Goal: Task Accomplishment & Management: Manage account settings

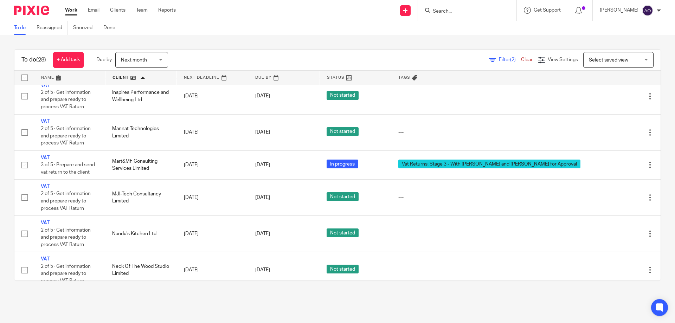
scroll to position [422, 0]
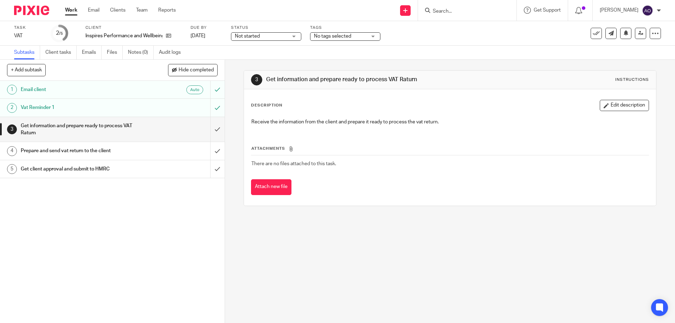
click at [295, 36] on div "Not started Not started" at bounding box center [266, 36] width 70 height 8
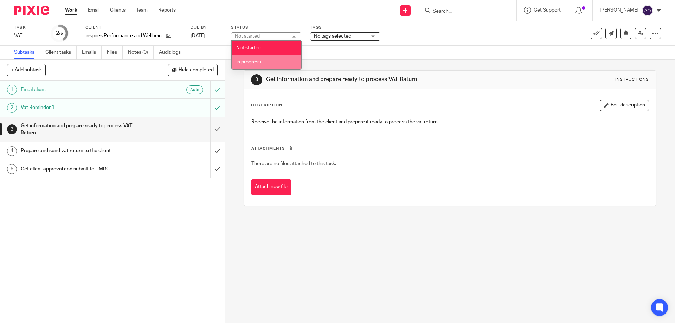
click at [261, 63] on span "In progress" at bounding box center [248, 61] width 25 height 5
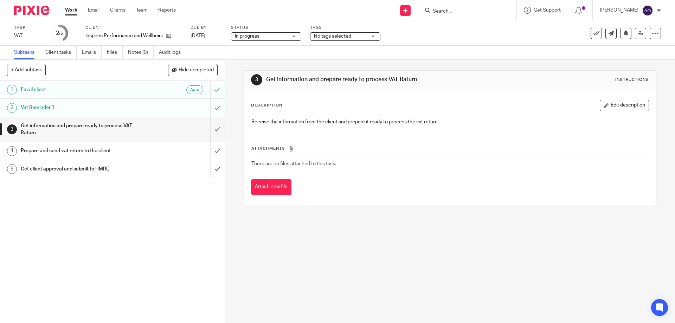
click at [373, 36] on div "No tags selected" at bounding box center [345, 36] width 70 height 8
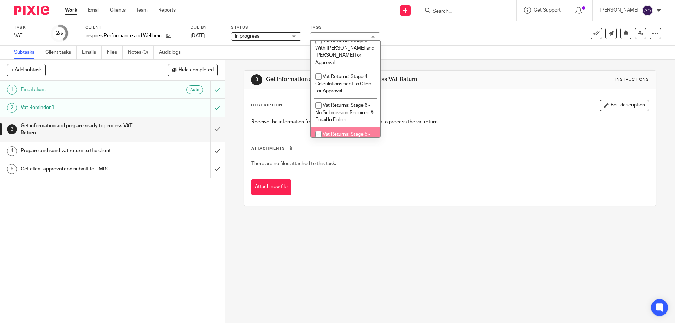
scroll to position [452, 0]
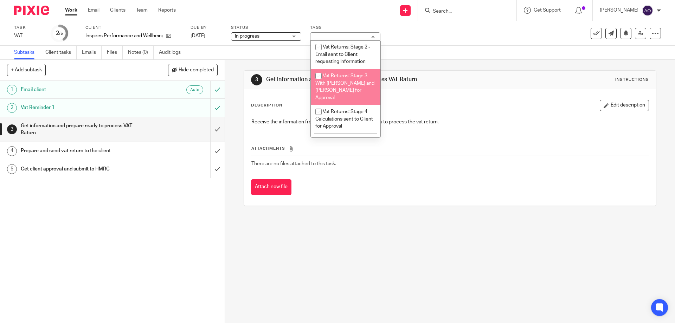
click at [318, 75] on input "checkbox" at bounding box center [318, 75] width 13 height 13
checkbox input "true"
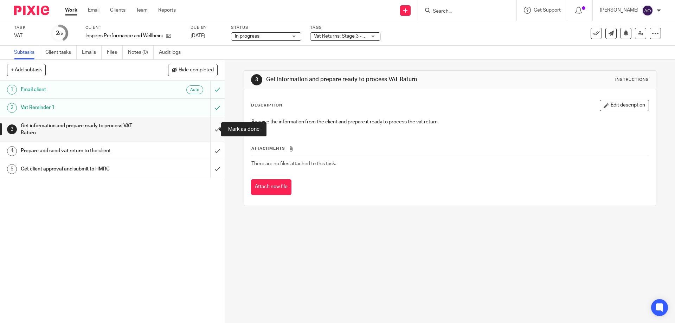
click at [210, 129] on input "submit" at bounding box center [112, 129] width 225 height 25
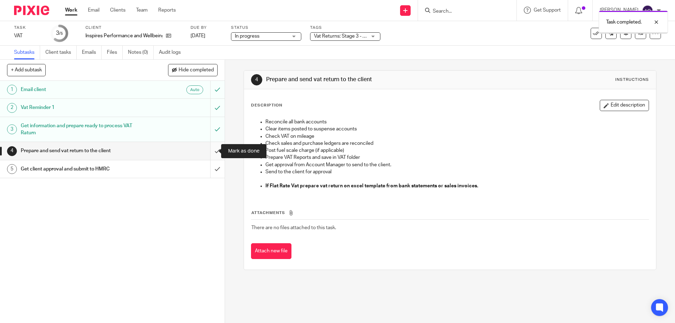
click at [209, 148] on input "submit" at bounding box center [112, 151] width 225 height 18
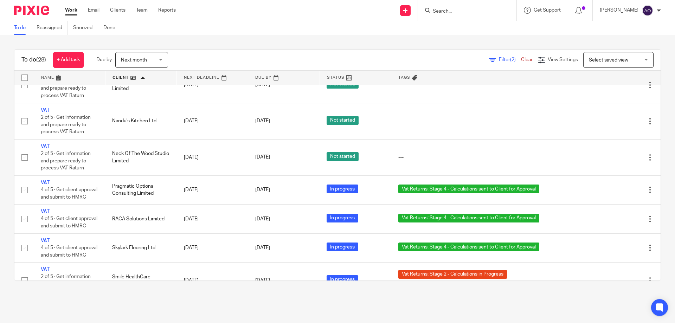
scroll to position [717, 0]
